Goal: Information Seeking & Learning: Learn about a topic

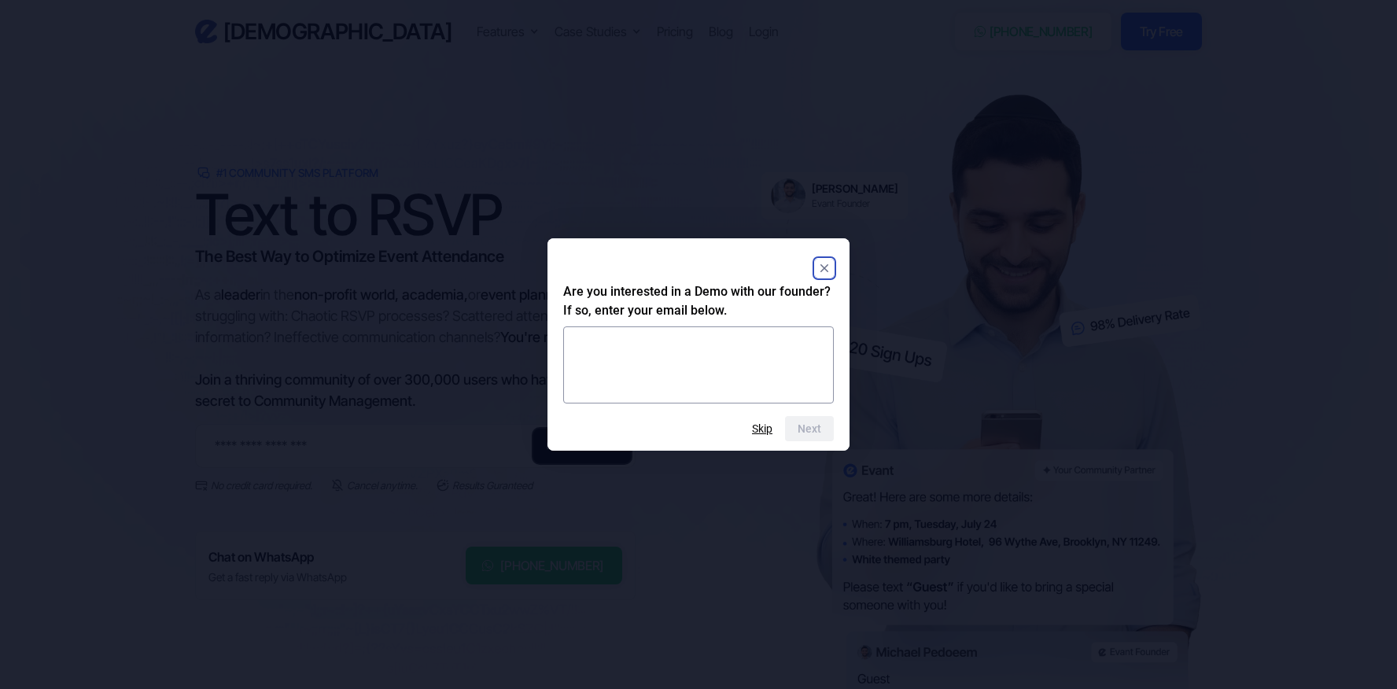
click at [825, 275] on rect "Close" at bounding box center [824, 268] width 19 height 19
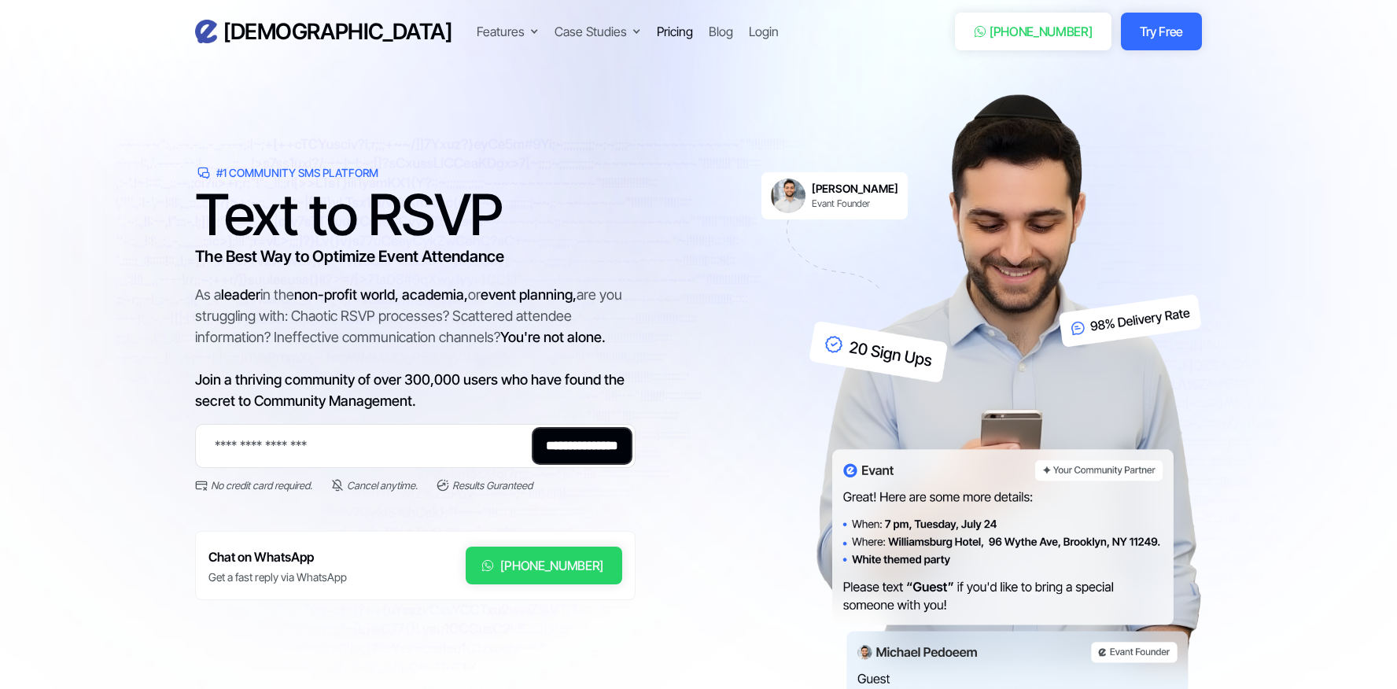
click at [657, 28] on div "Pricing" at bounding box center [675, 31] width 36 height 19
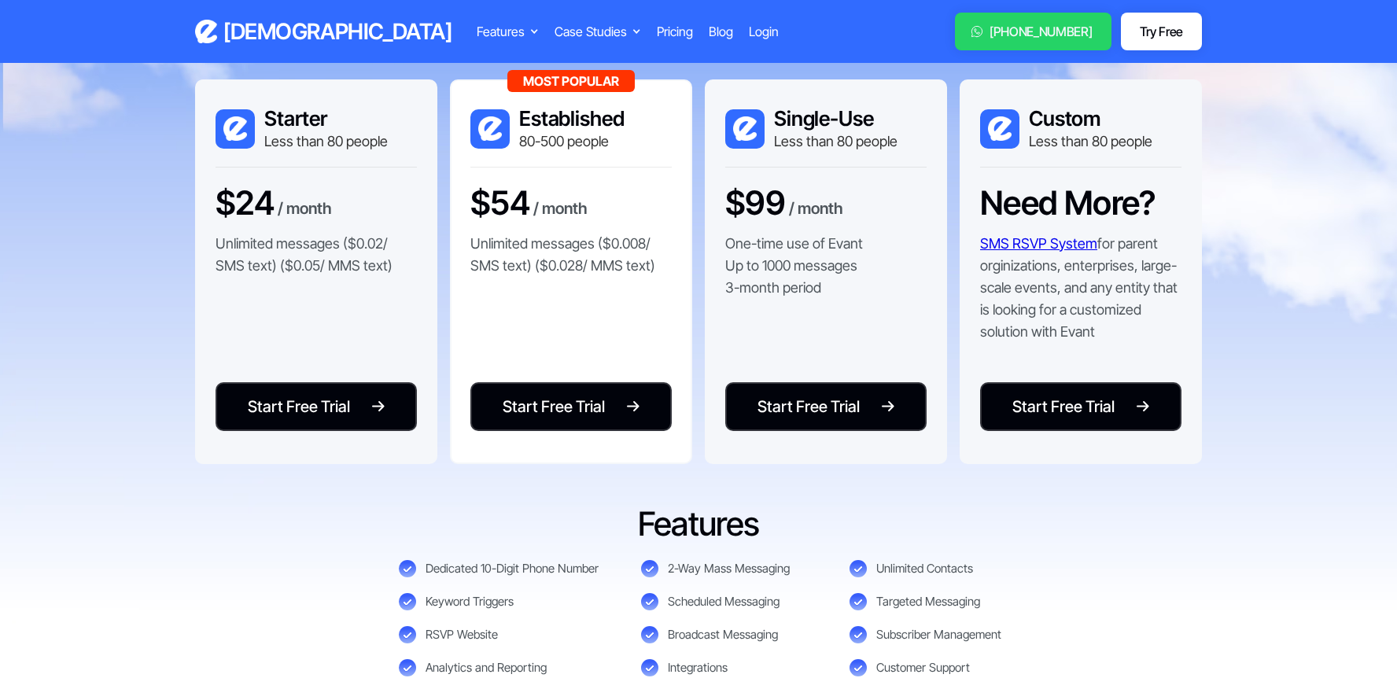
scroll to position [263, 0]
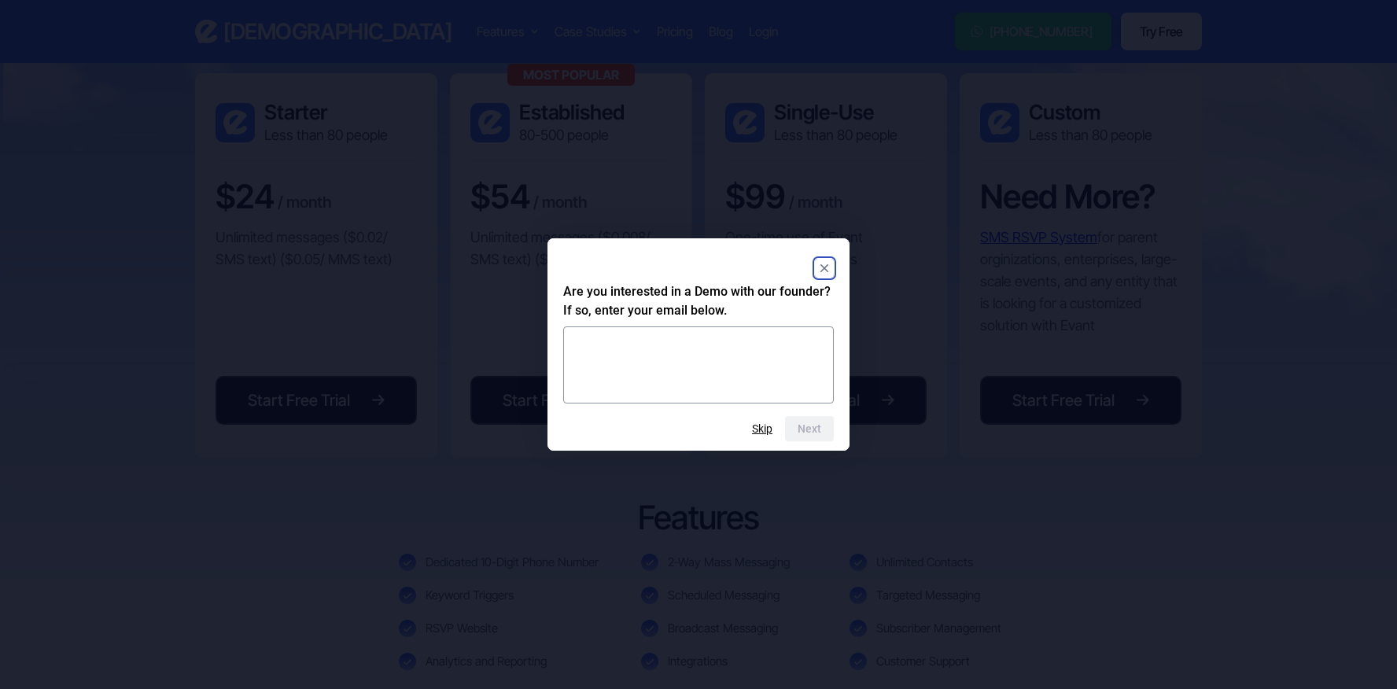
click at [832, 268] on rect "Close" at bounding box center [824, 268] width 19 height 19
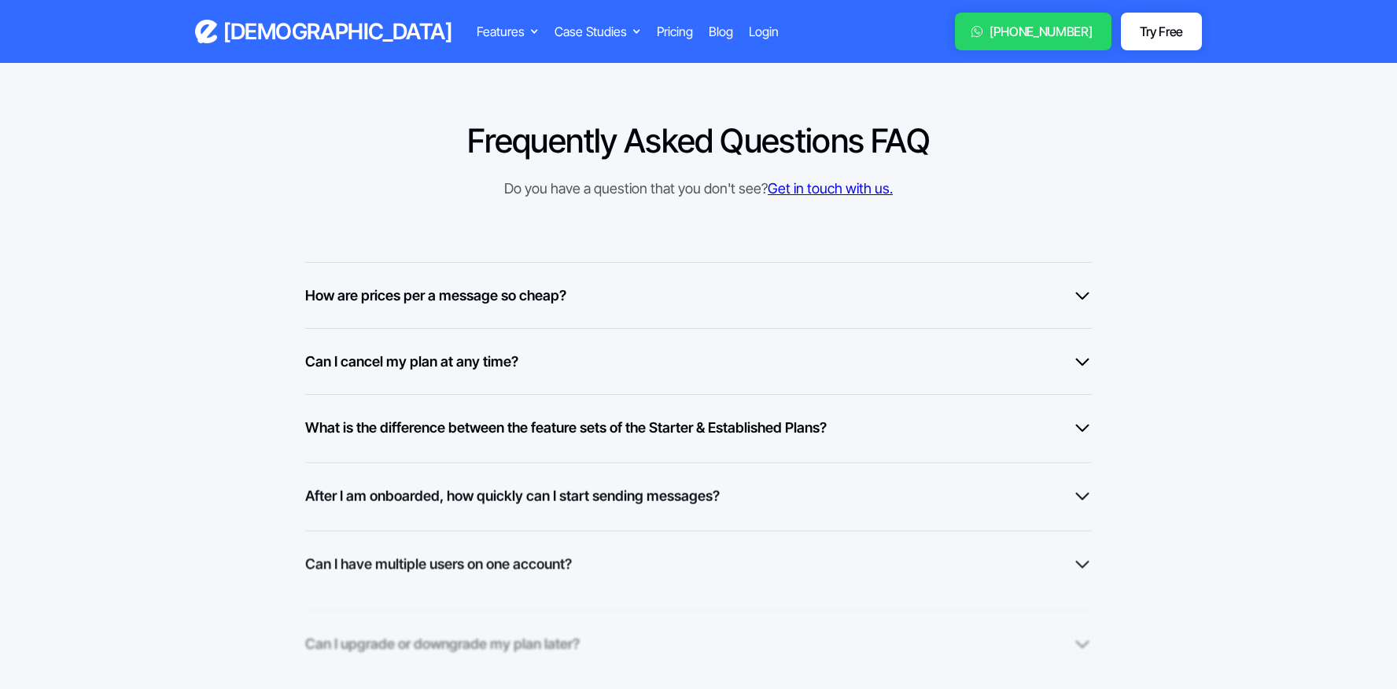
scroll to position [1143, 0]
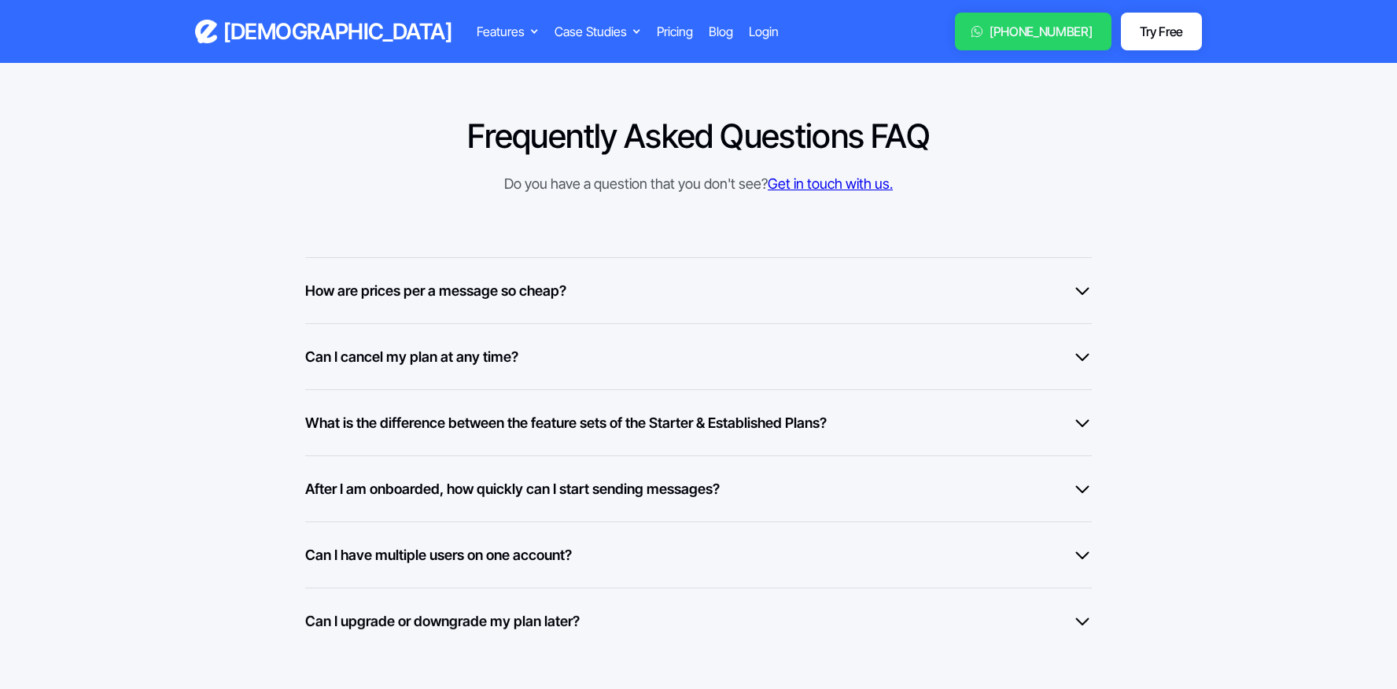
click at [658, 291] on div "How are prices per a message so cheap?" at bounding box center [698, 290] width 787 height 21
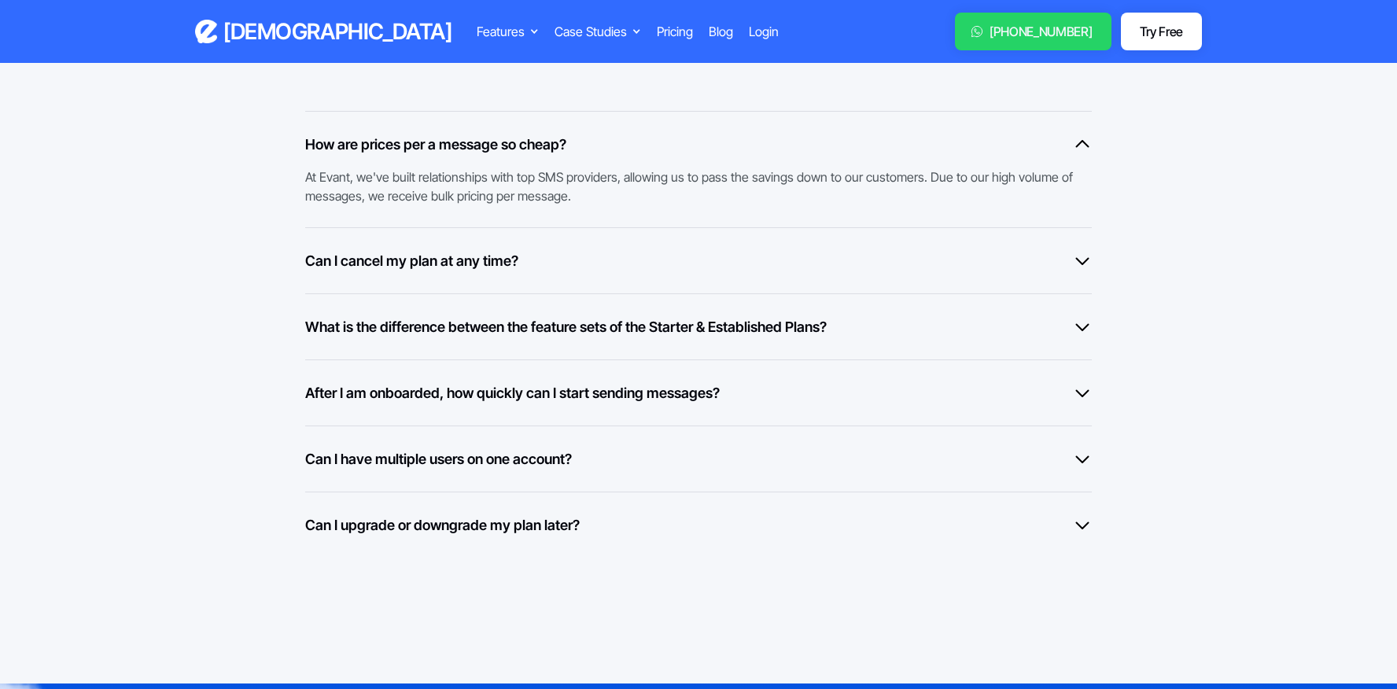
scroll to position [1292, 0]
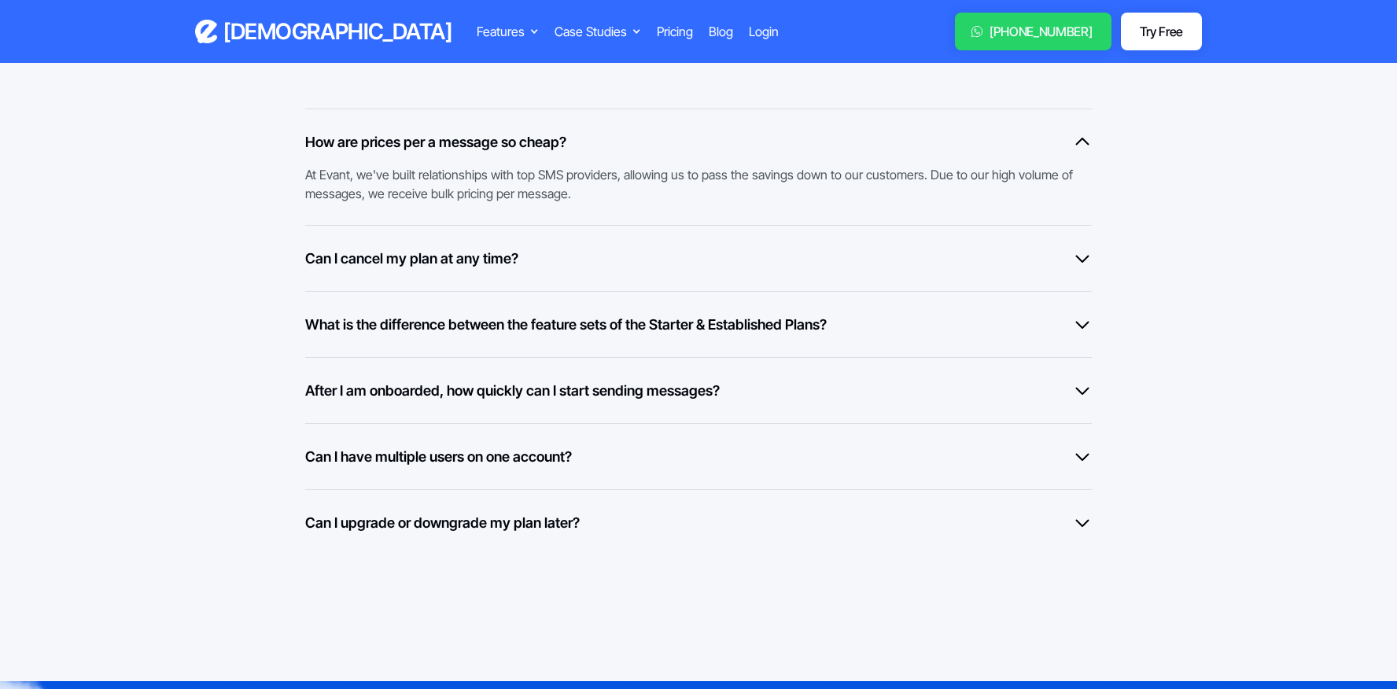
click at [658, 291] on div "What is the difference between the feature sets of the Starter & Established Pl…" at bounding box center [698, 324] width 787 height 66
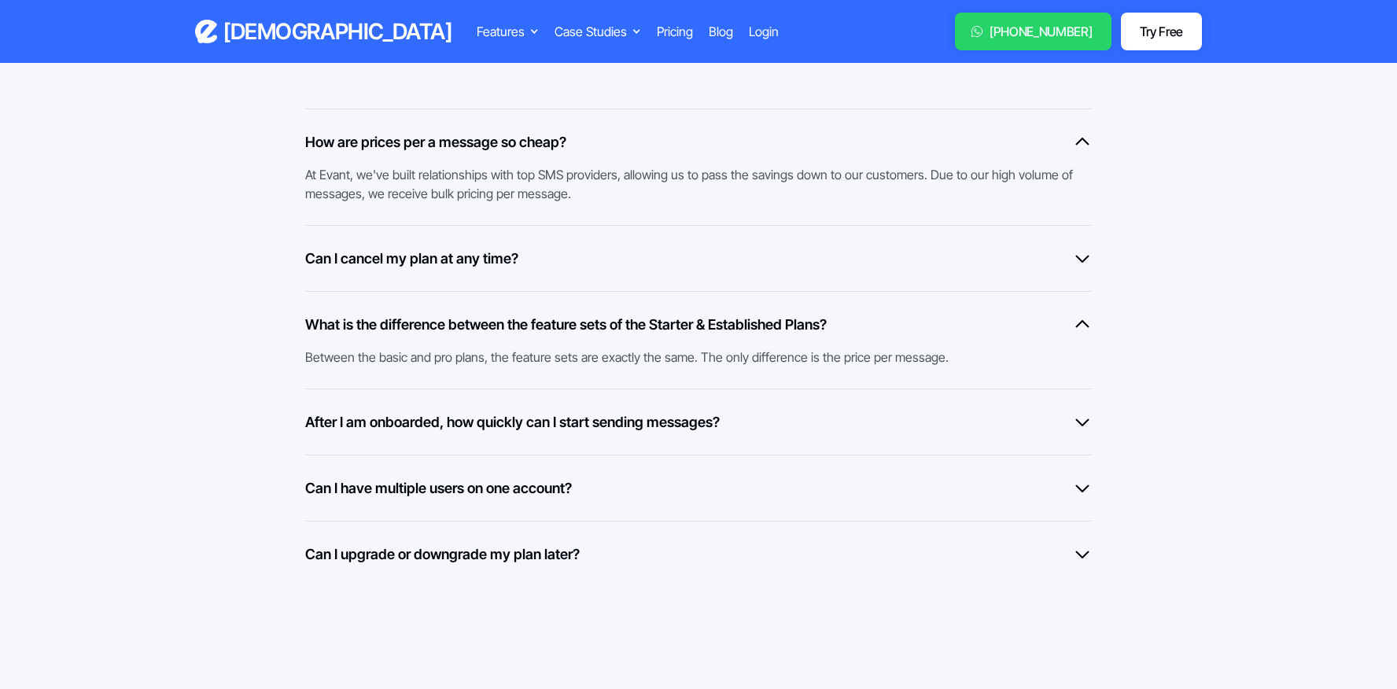
click at [656, 265] on div "Can I cancel my plan at any time?" at bounding box center [698, 258] width 787 height 21
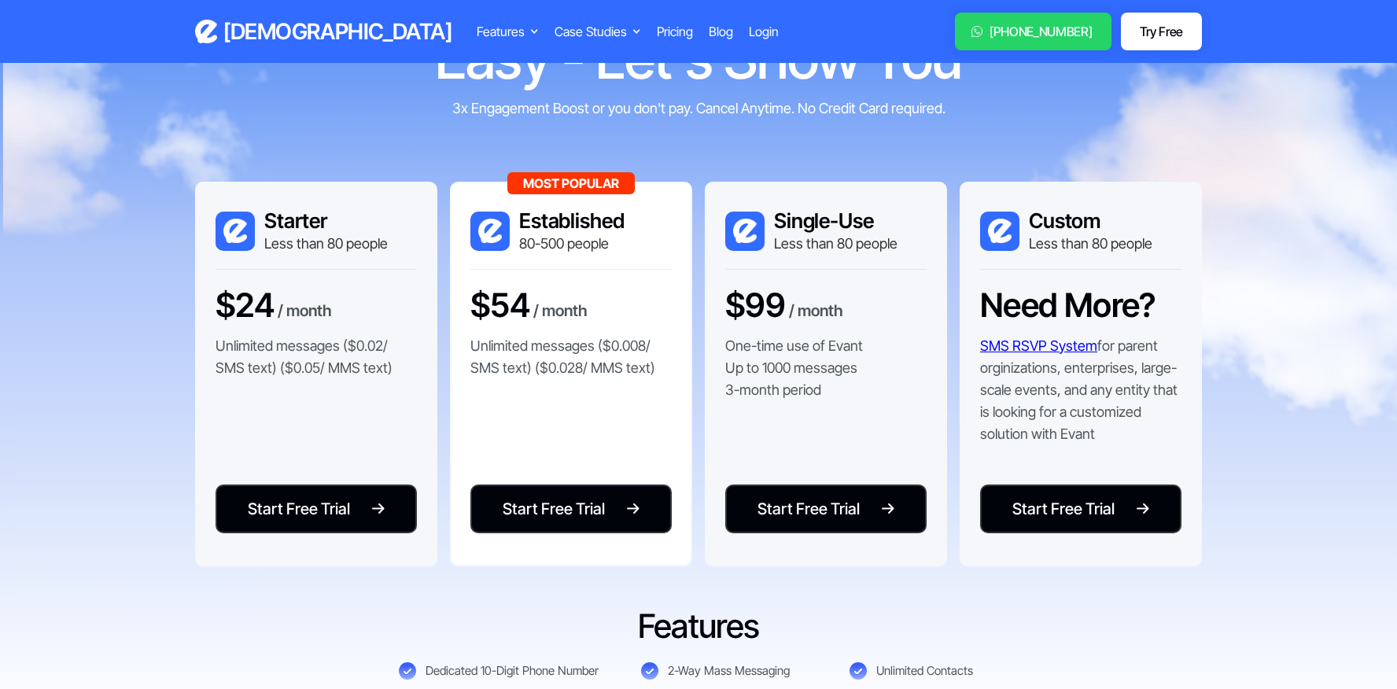
scroll to position [156, 0]
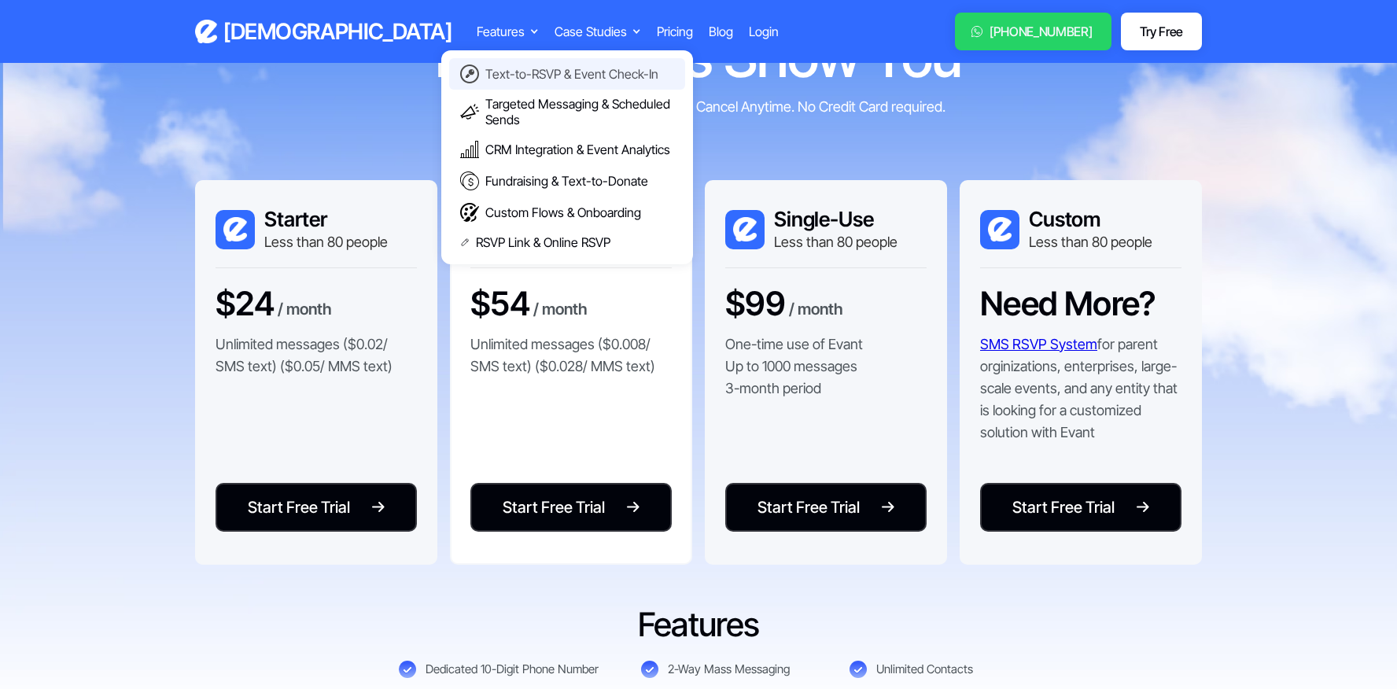
click at [485, 76] on div "Text-to-RSVP & Event Check-In" at bounding box center [571, 74] width 173 height 16
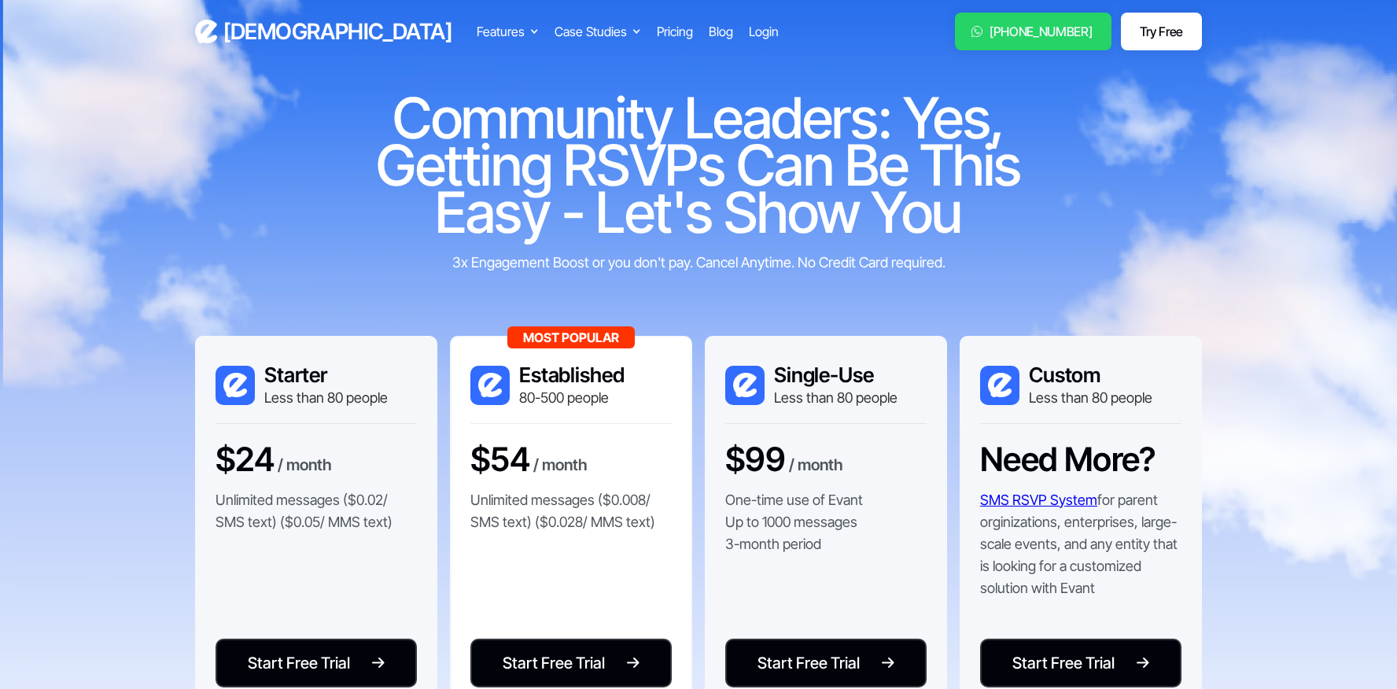
click at [235, 18] on h3 "[DEMOGRAPHIC_DATA]" at bounding box center [337, 32] width 228 height 28
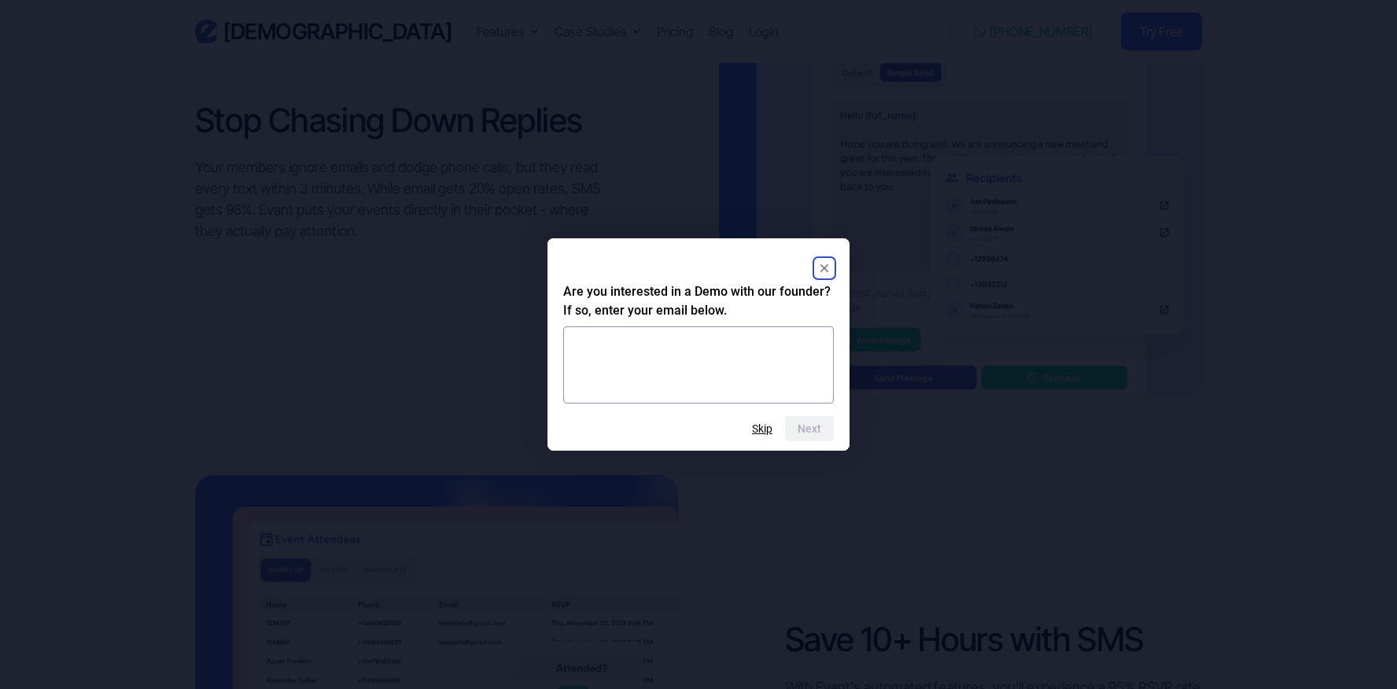
scroll to position [1563, 0]
click at [765, 428] on button "Skip" at bounding box center [762, 428] width 20 height 13
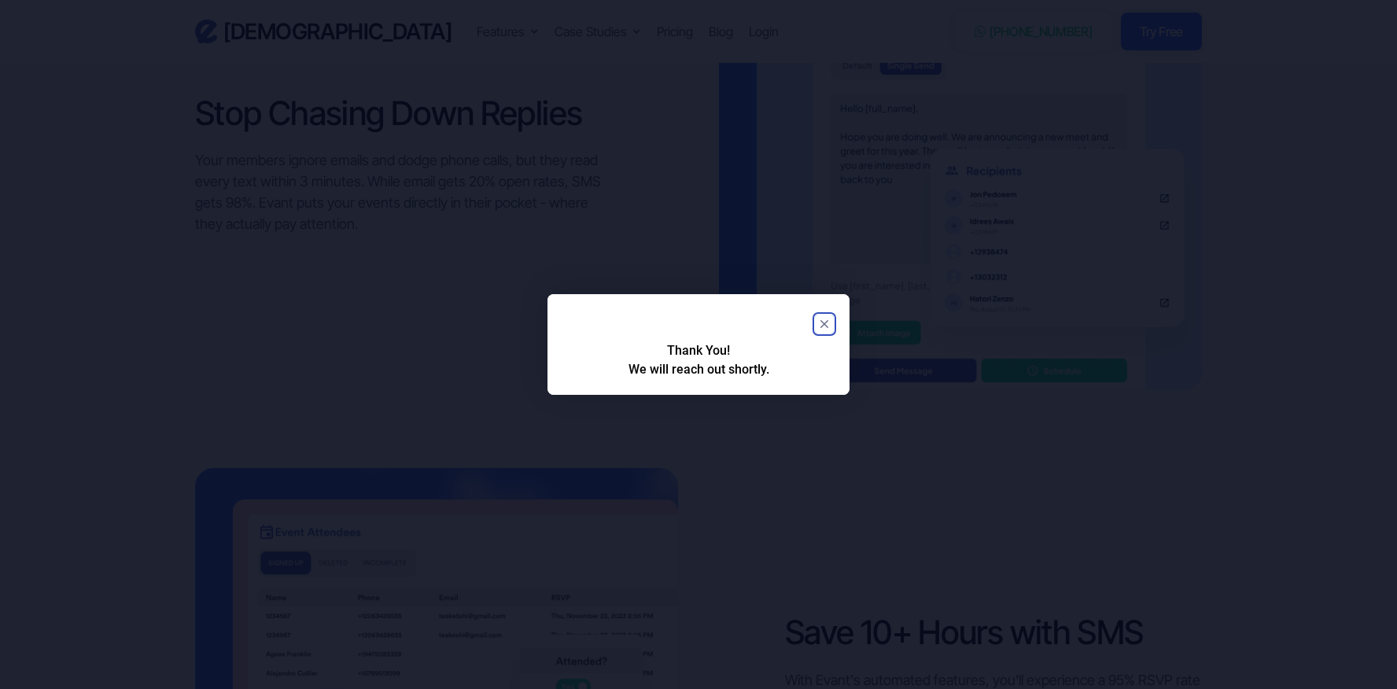
click at [821, 322] on rect "Close" at bounding box center [824, 324] width 19 height 19
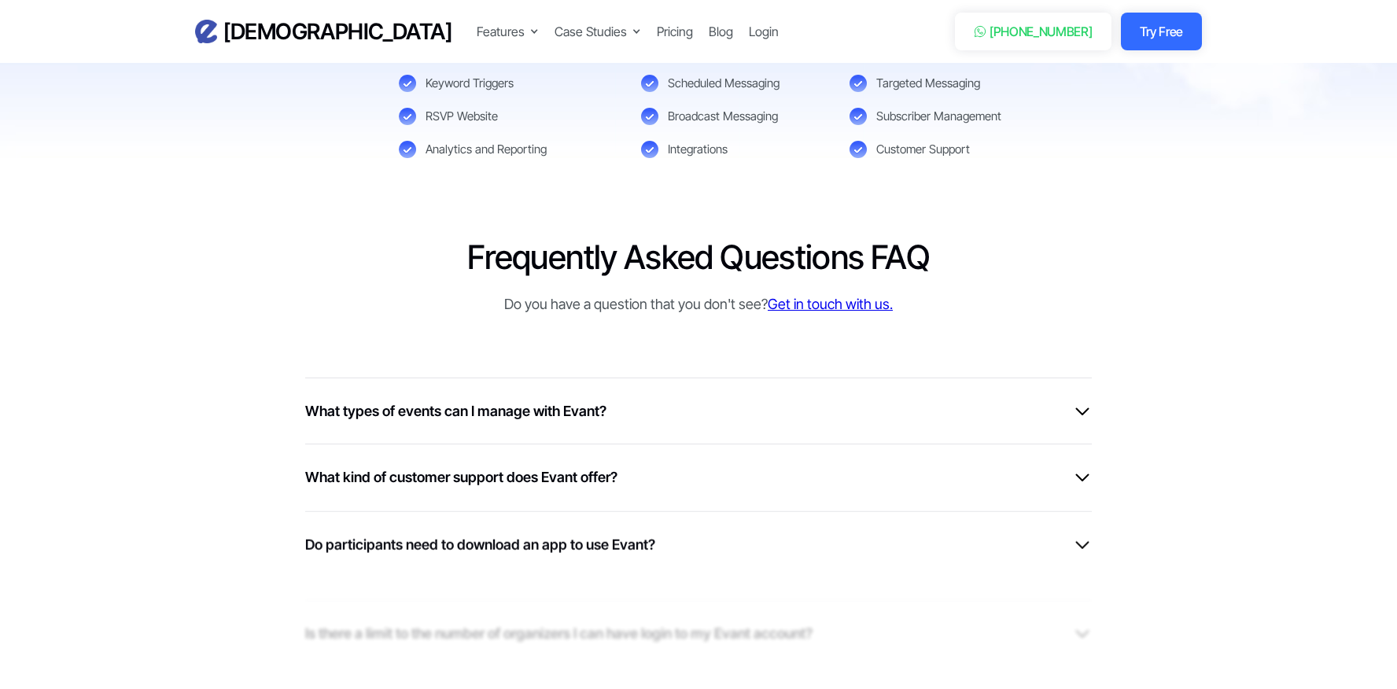
scroll to position [3806, 0]
